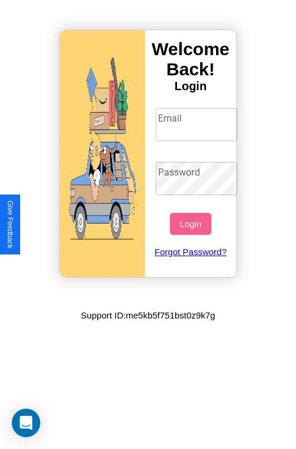
click at [198, 124] on input "Email" at bounding box center [197, 124] width 82 height 33
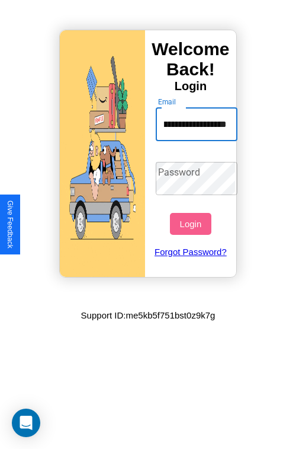
scroll to position [0, 60]
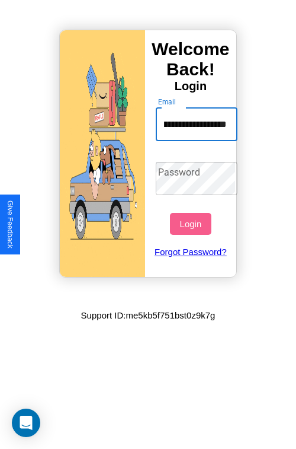
type input "**********"
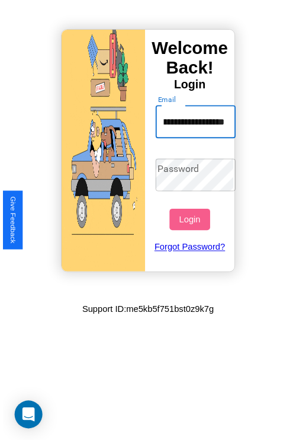
scroll to position [0, 0]
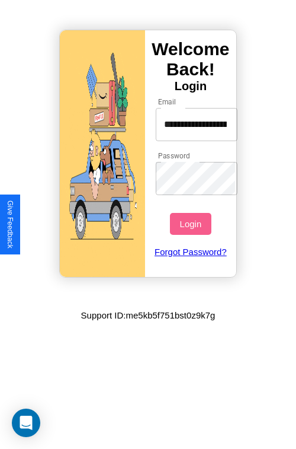
click at [192, 224] on button "Login" at bounding box center [190, 224] width 41 height 22
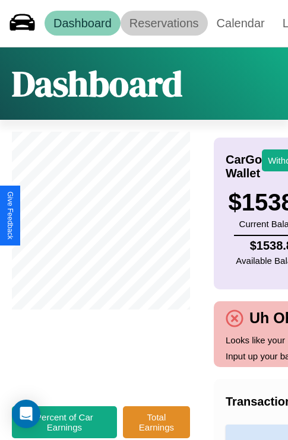
click at [164, 23] on link "Reservations" at bounding box center [163, 23] width 87 height 25
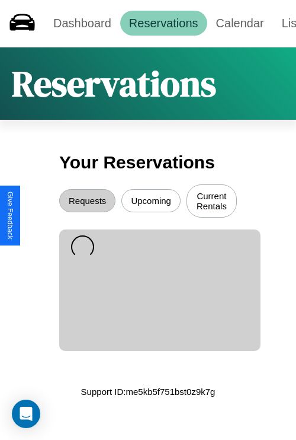
click at [151, 202] on button "Upcoming" at bounding box center [151, 200] width 59 height 23
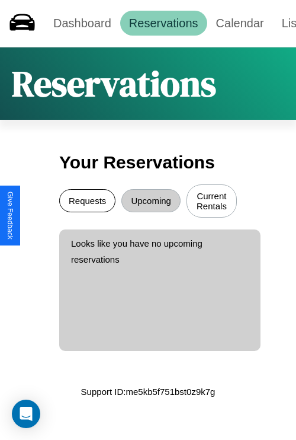
click at [87, 202] on button "Requests" at bounding box center [87, 200] width 56 height 23
